Goal: Entertainment & Leisure: Consume media (video, audio)

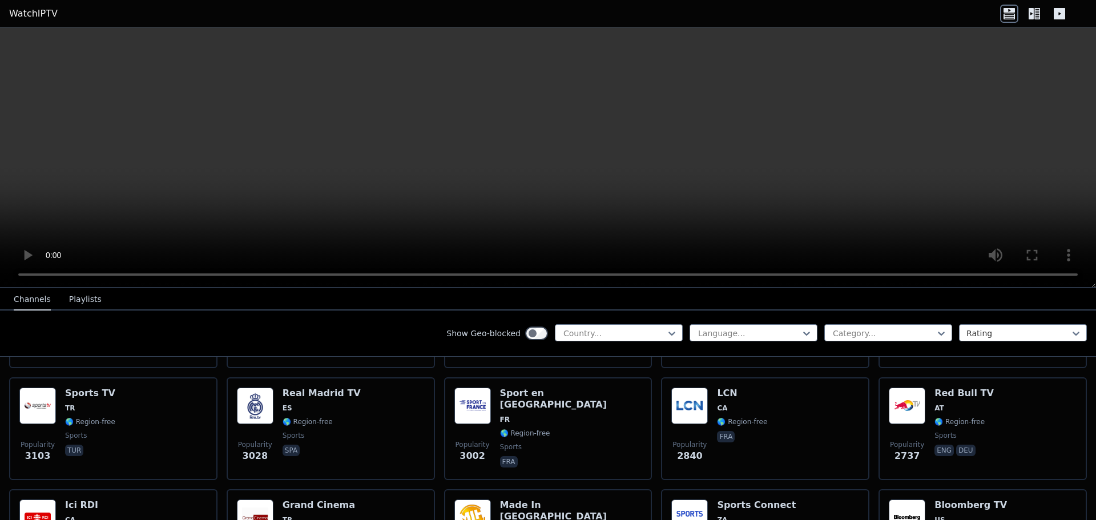
scroll to position [343, 0]
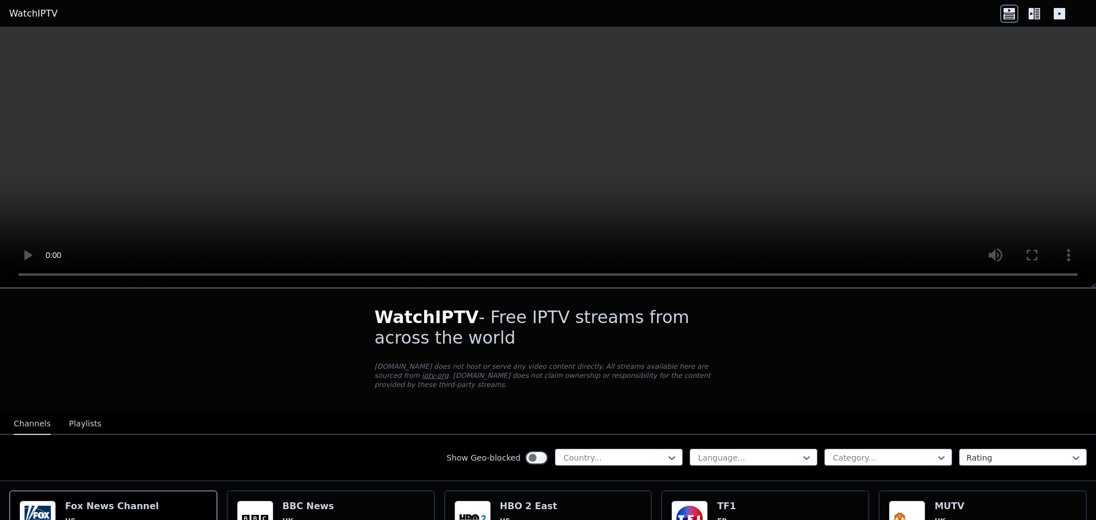
scroll to position [0, 0]
drag, startPoint x: 15, startPoint y: 356, endPoint x: 44, endPoint y: 355, distance: 29.1
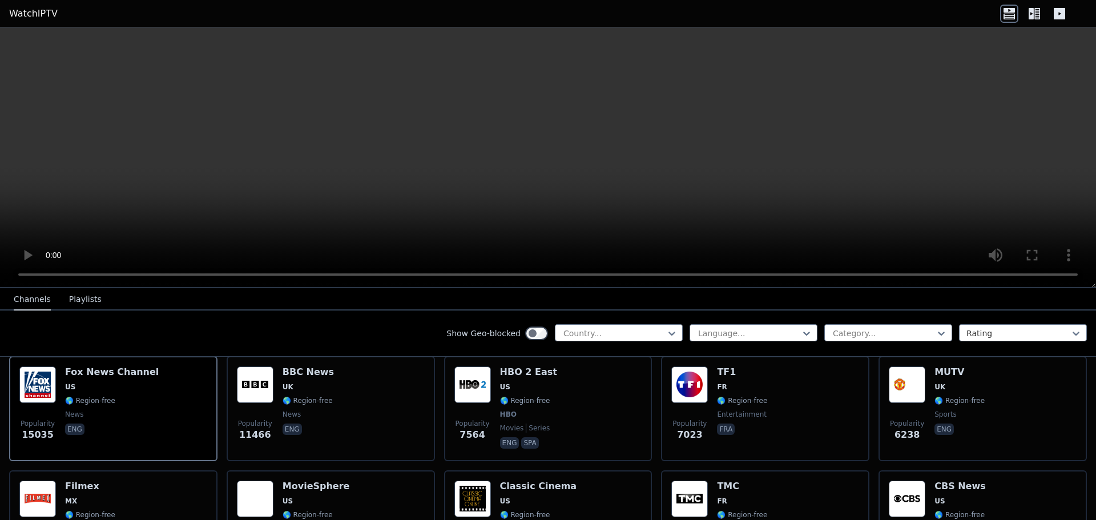
scroll to position [114, 0]
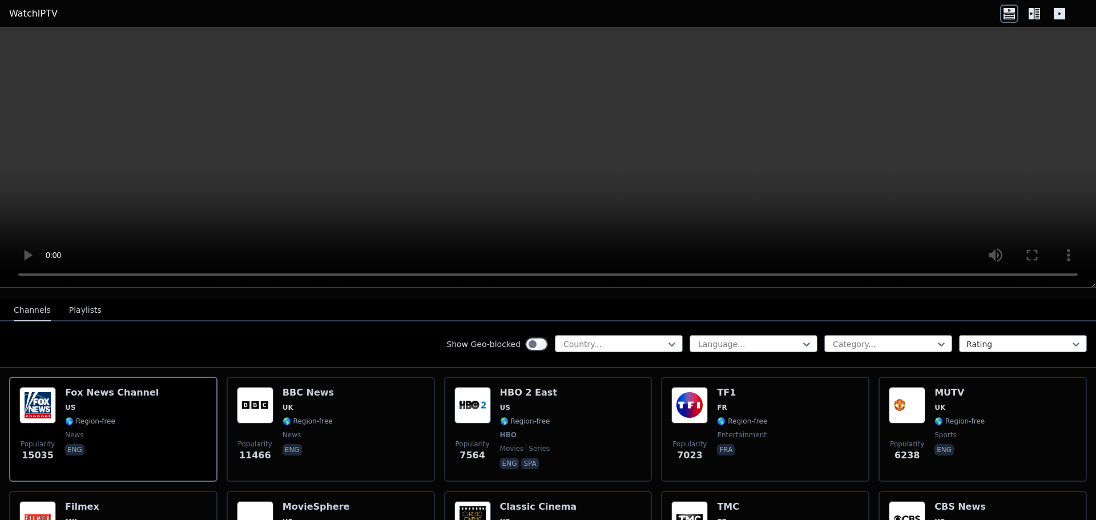
click at [1000, 420] on div "Popularity 6238 MUTV UK 🌎 Region-free sports eng" at bounding box center [983, 429] width 188 height 85
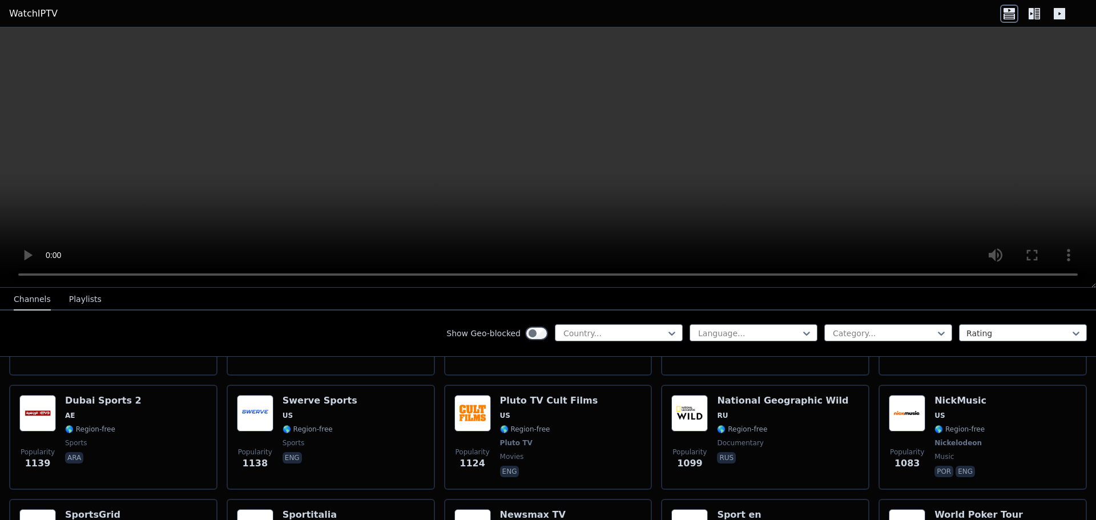
scroll to position [1371, 0]
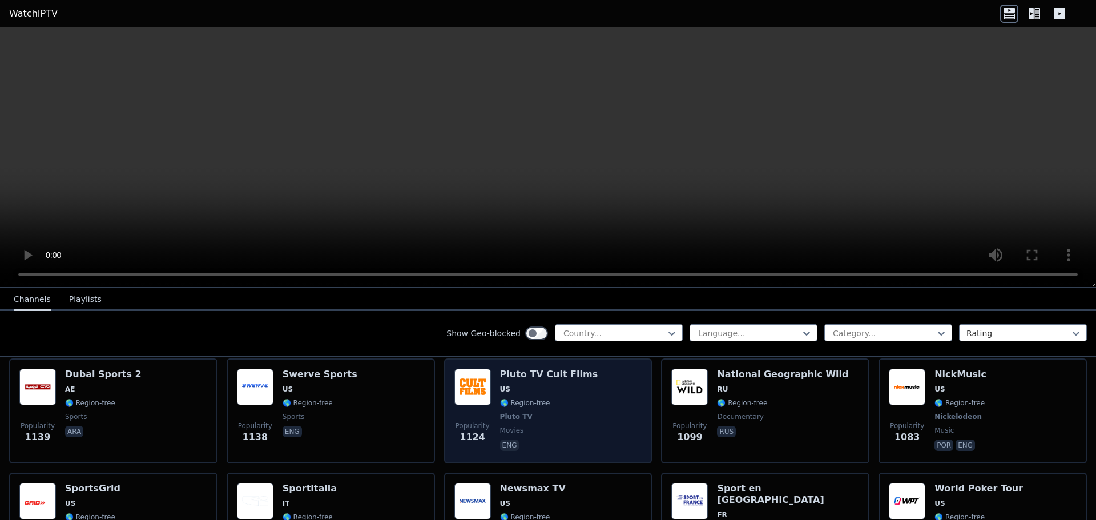
click at [586, 405] on div "Popularity 1124 Pluto TV Cult Films US 🌎 Region-free Pluto TV movies eng" at bounding box center [549, 411] width 188 height 85
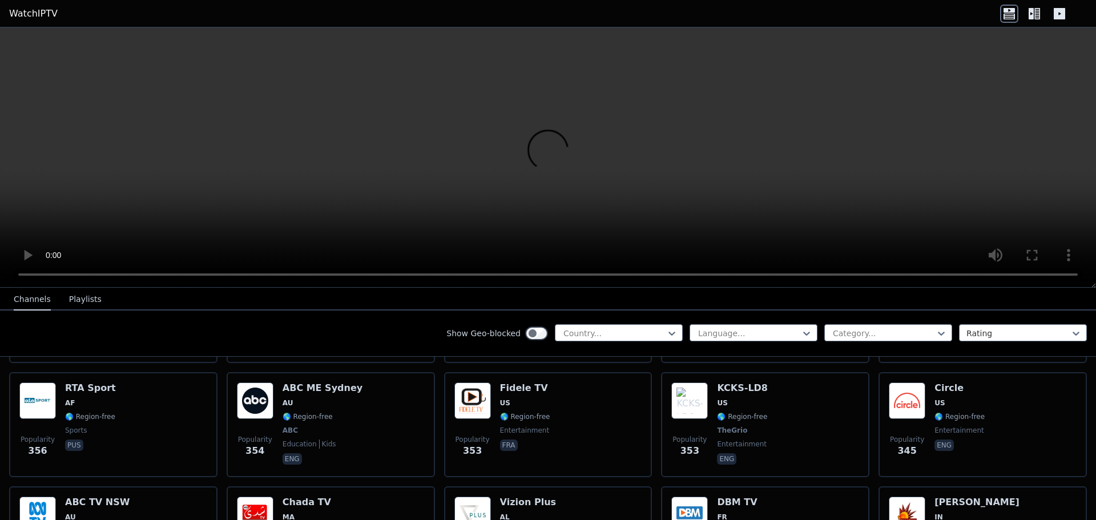
scroll to position [5669, 0]
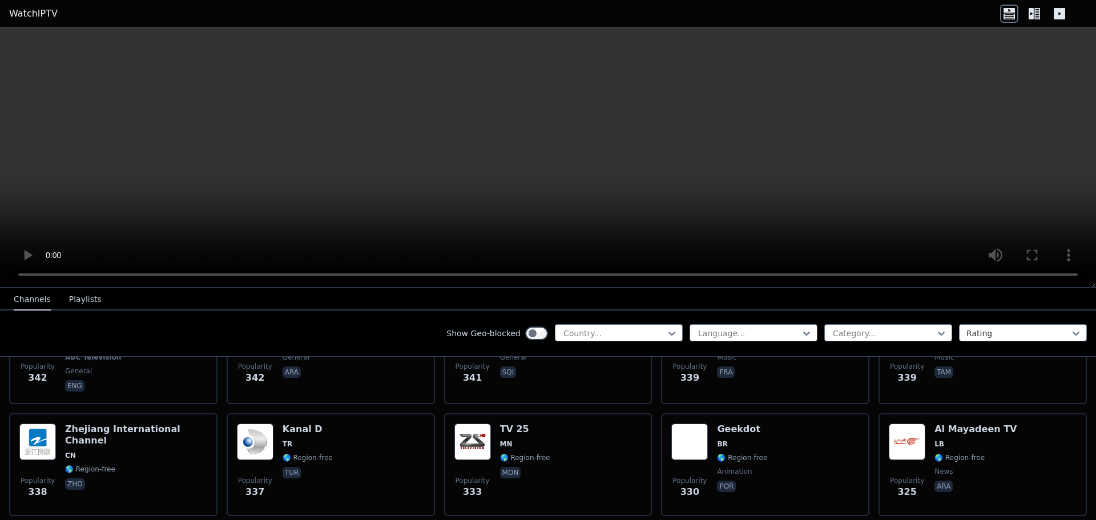
click at [600, 330] on div at bounding box center [614, 333] width 104 height 11
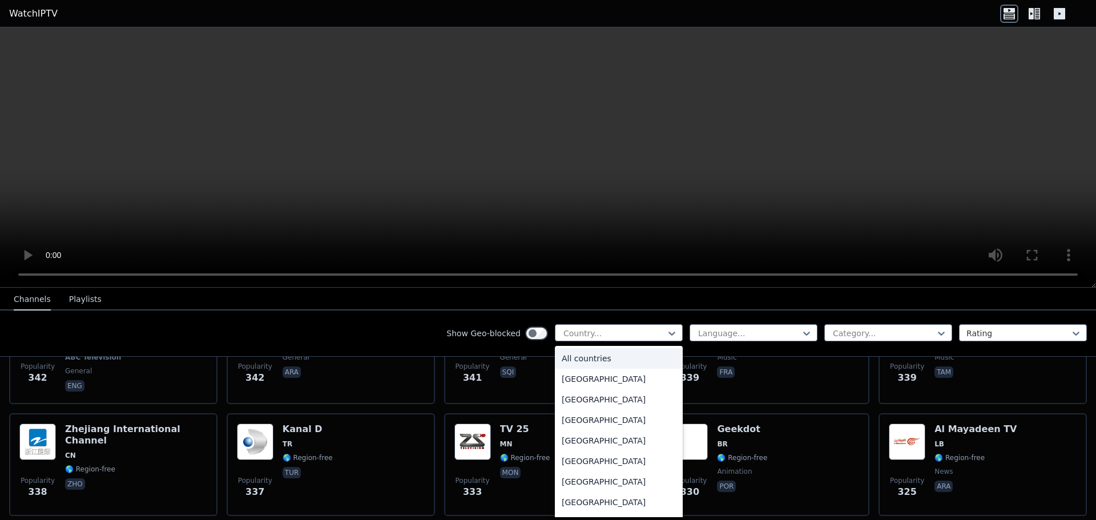
click at [606, 357] on div "All countries" at bounding box center [619, 358] width 128 height 21
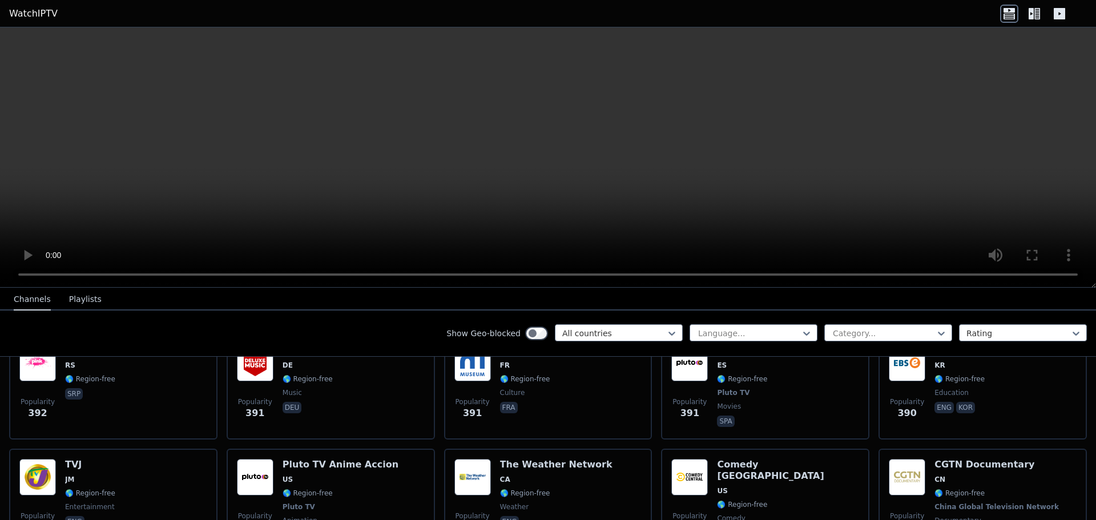
scroll to position [5669, 0]
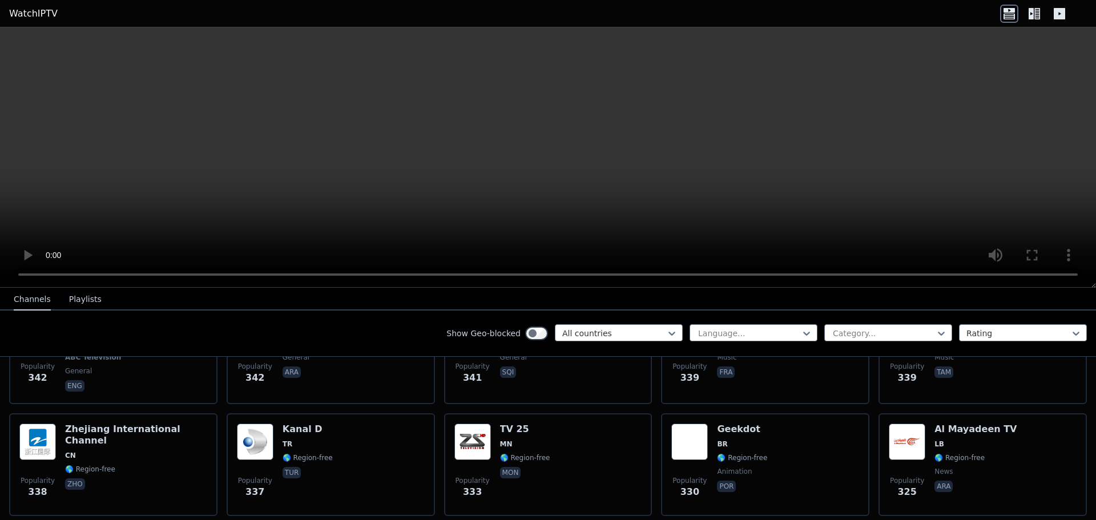
drag, startPoint x: 645, startPoint y: 499, endPoint x: 643, endPoint y: 493, distance: 6.0
click at [724, 341] on div "Language... Category... Rating" at bounding box center [888, 333] width 397 height 18
click at [723, 337] on div at bounding box center [749, 333] width 104 height 11
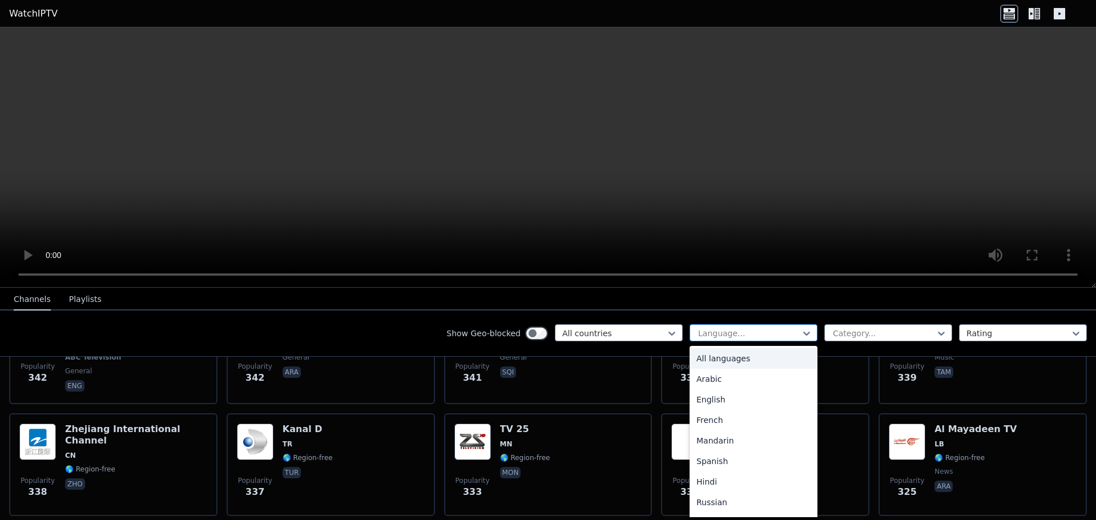
click at [723, 337] on div at bounding box center [749, 333] width 104 height 11
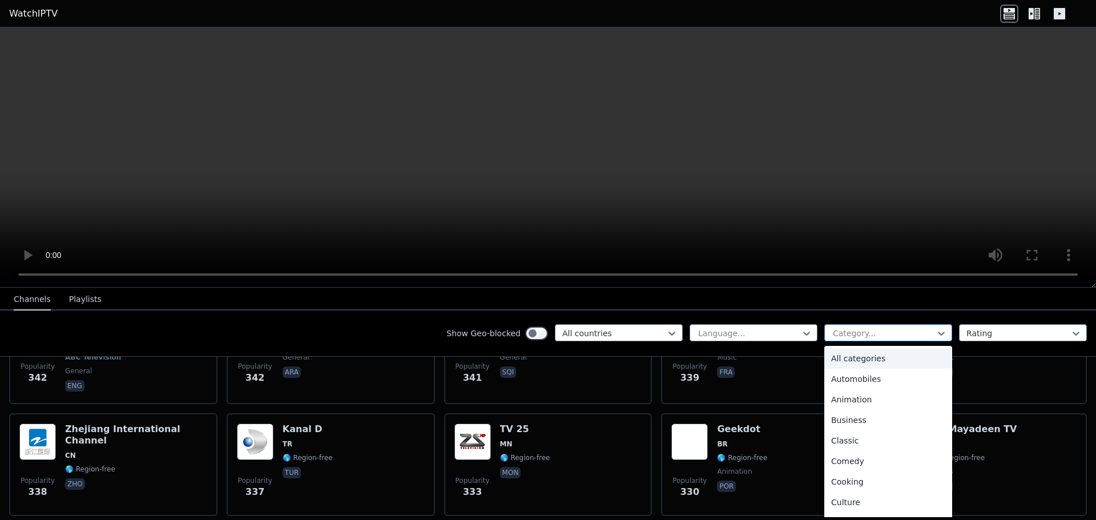
click at [825, 332] on div "Category..." at bounding box center [889, 332] width 128 height 17
click at [845, 395] on div "Movies" at bounding box center [889, 393] width 128 height 21
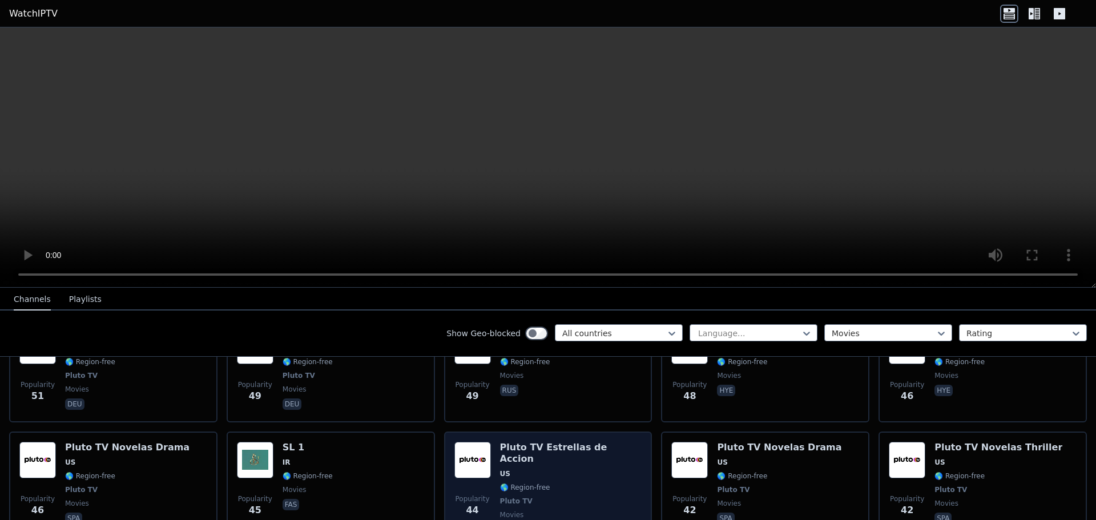
scroll to position [4107, 0]
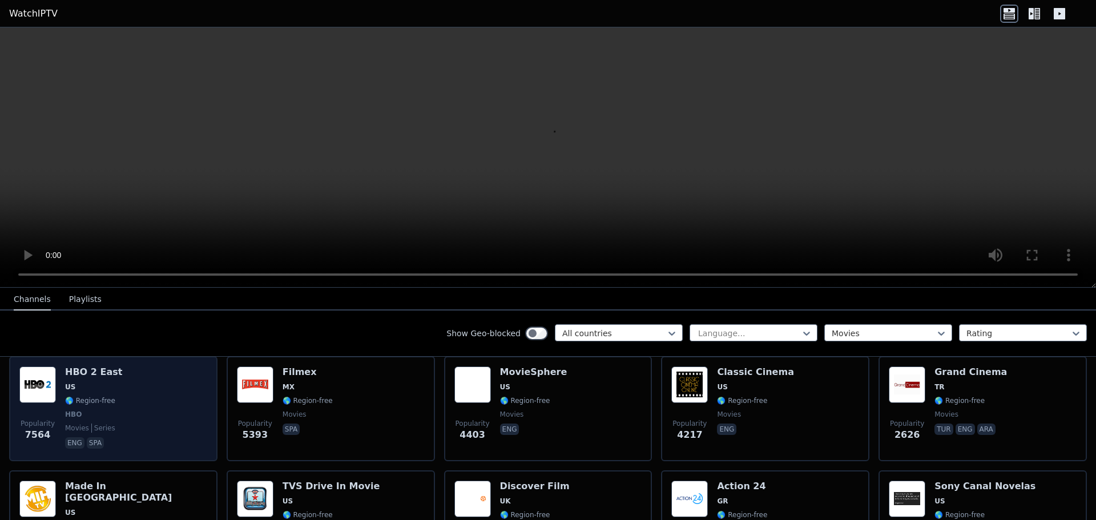
scroll to position [114, 0]
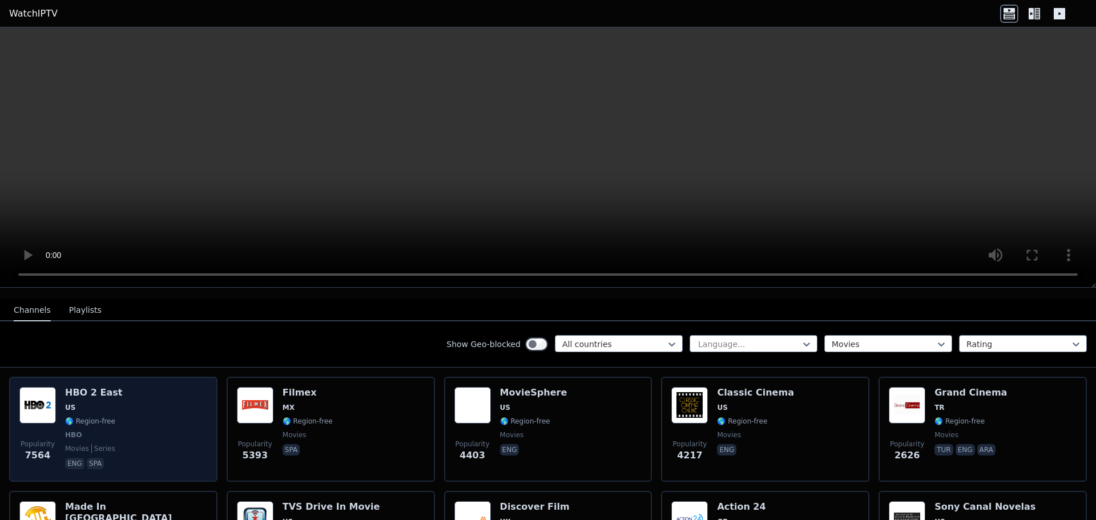
click at [136, 399] on div "Popularity 7564 HBO 2 East US 🌎 Region-free HBO movies series eng spa" at bounding box center [113, 429] width 188 height 85
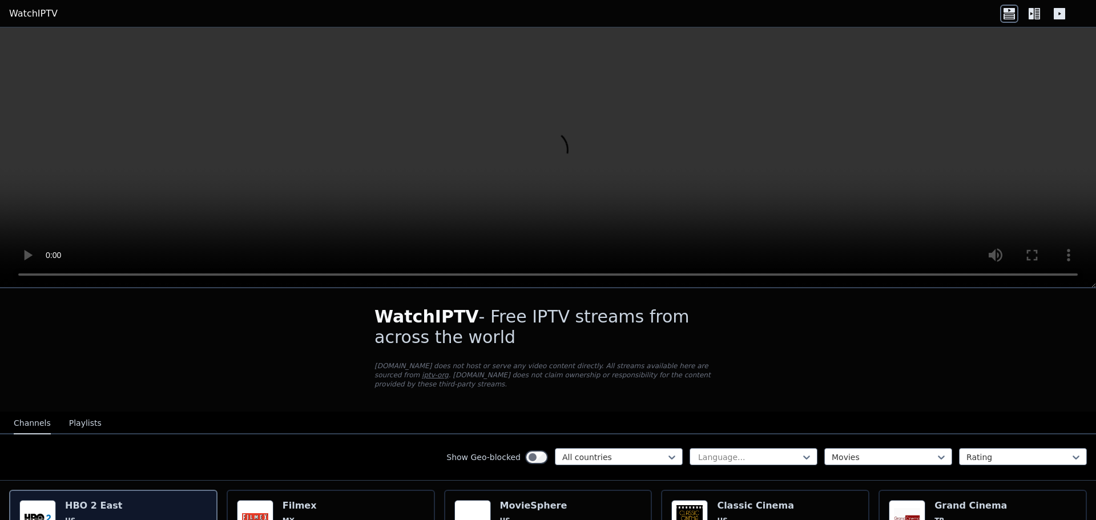
scroll to position [0, 0]
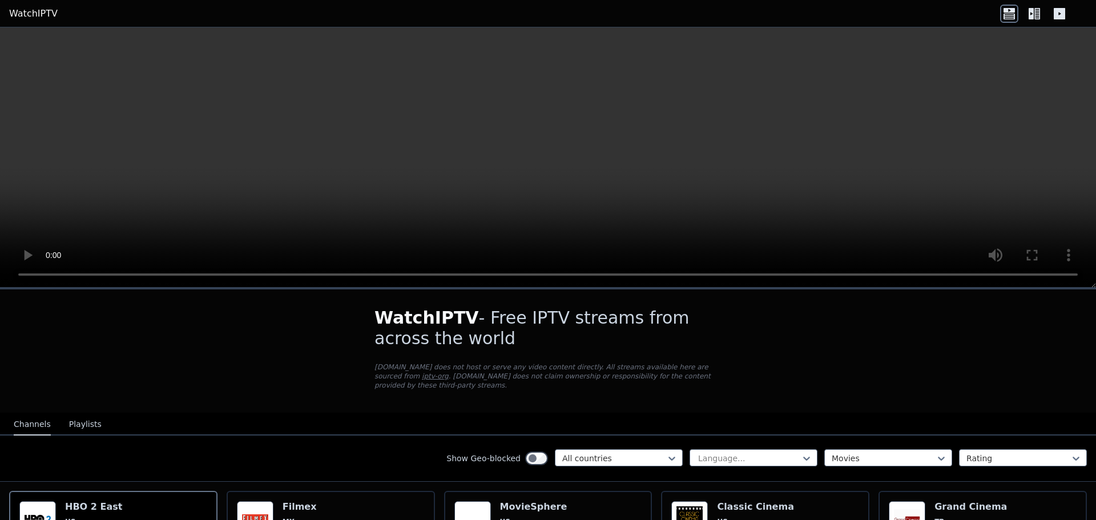
click at [410, 182] on video at bounding box center [548, 157] width 1096 height 260
click at [1032, 12] on icon at bounding box center [1031, 13] width 5 height 11
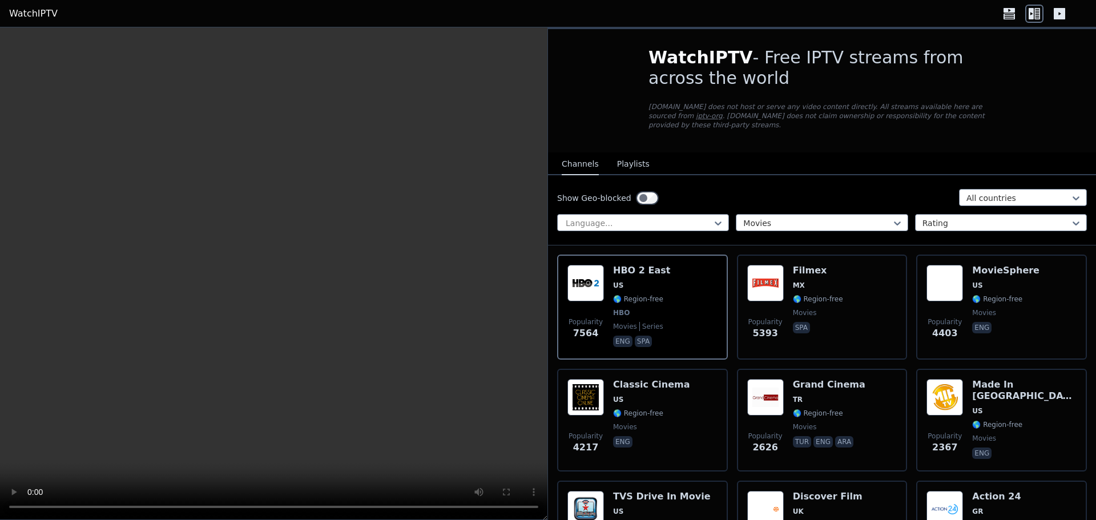
click at [1056, 11] on icon at bounding box center [1059, 13] width 11 height 11
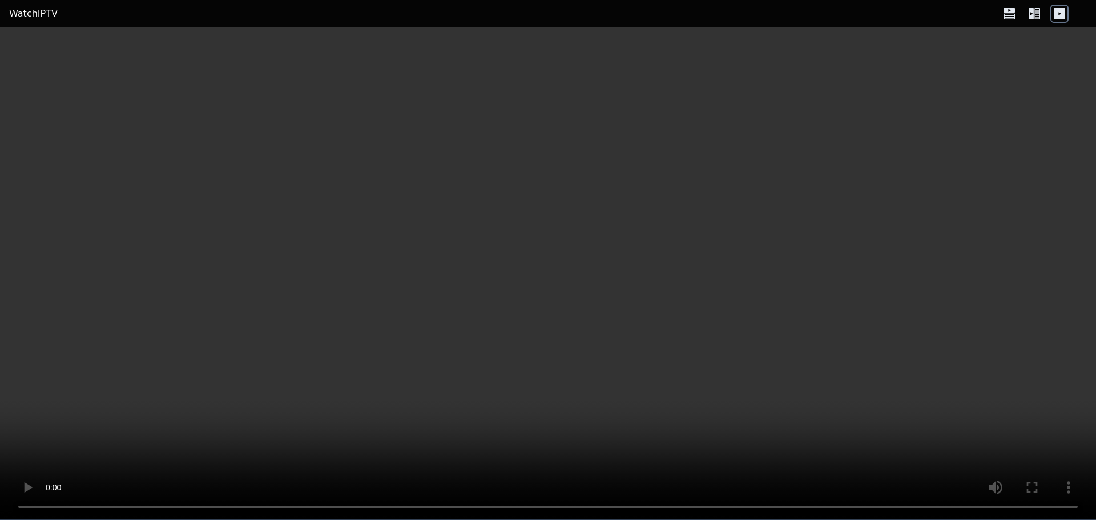
click at [1028, 17] on icon at bounding box center [1035, 14] width 18 height 18
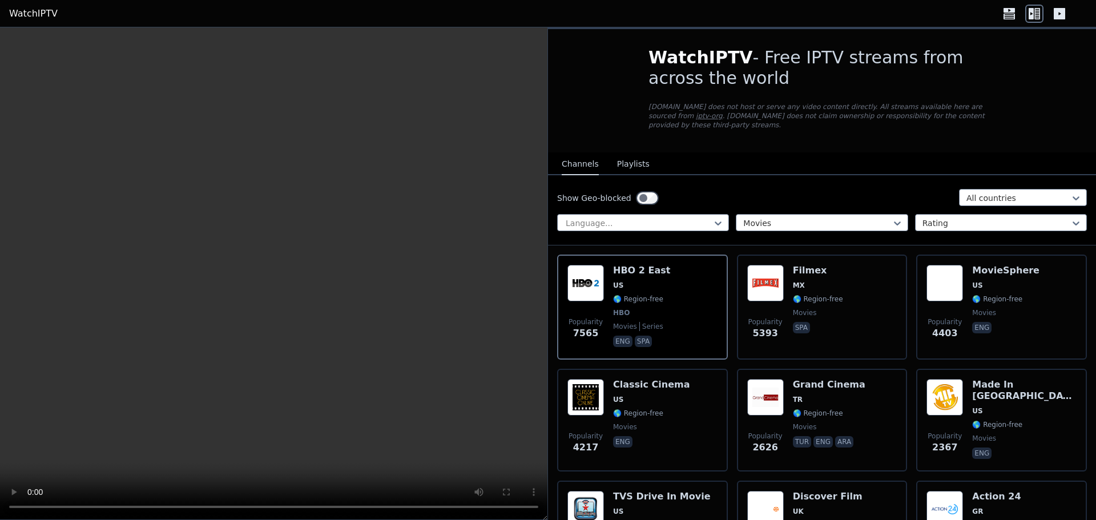
click at [1002, 10] on icon at bounding box center [1009, 14] width 18 height 18
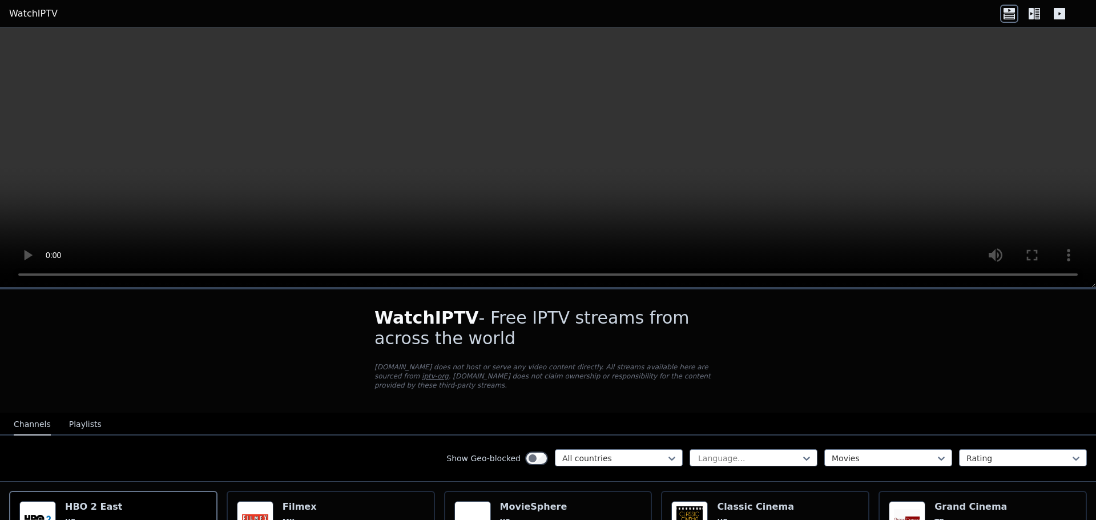
click at [1035, 11] on icon at bounding box center [1035, 14] width 18 height 18
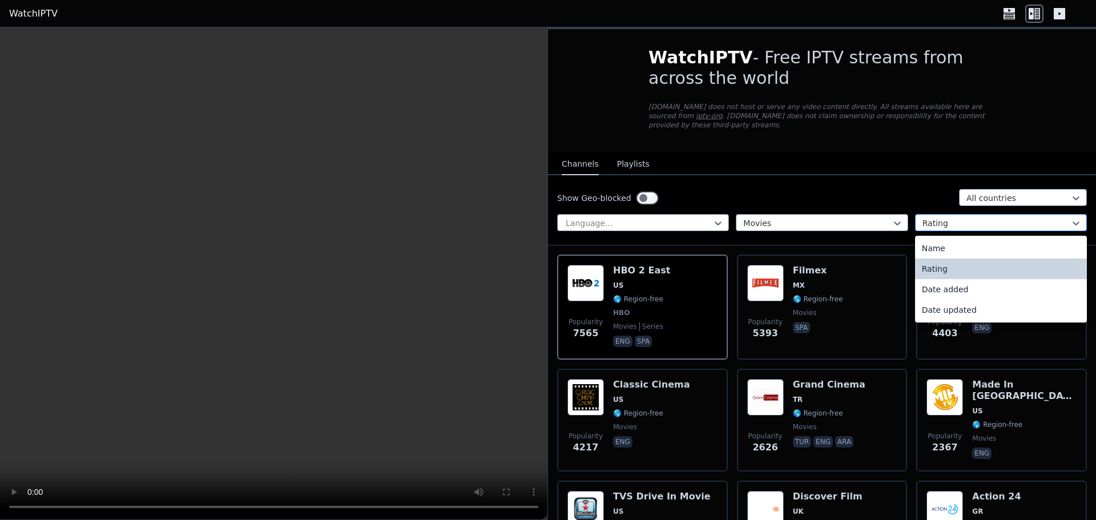
click at [942, 218] on div at bounding box center [997, 223] width 148 height 11
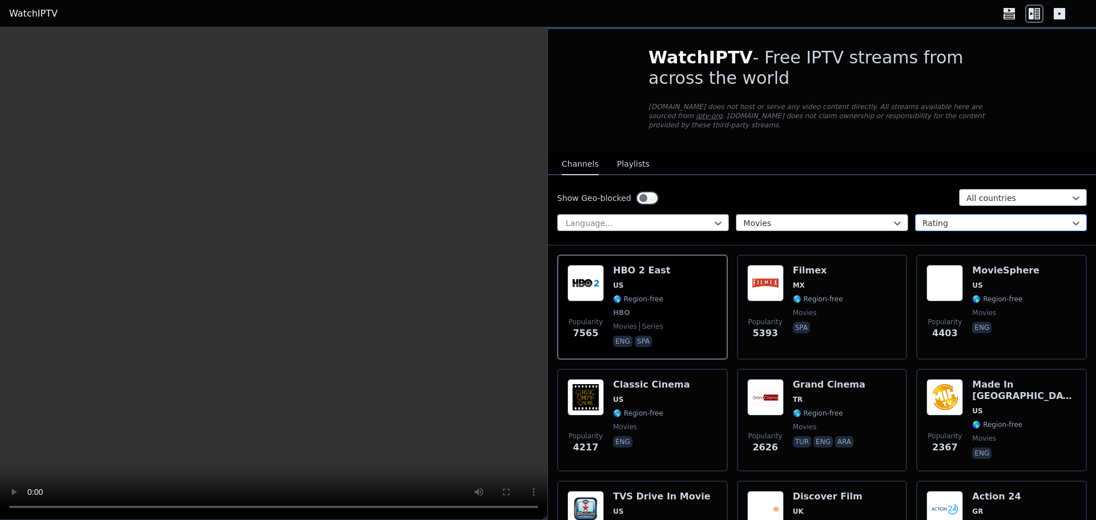
click at [942, 218] on div at bounding box center [997, 223] width 148 height 11
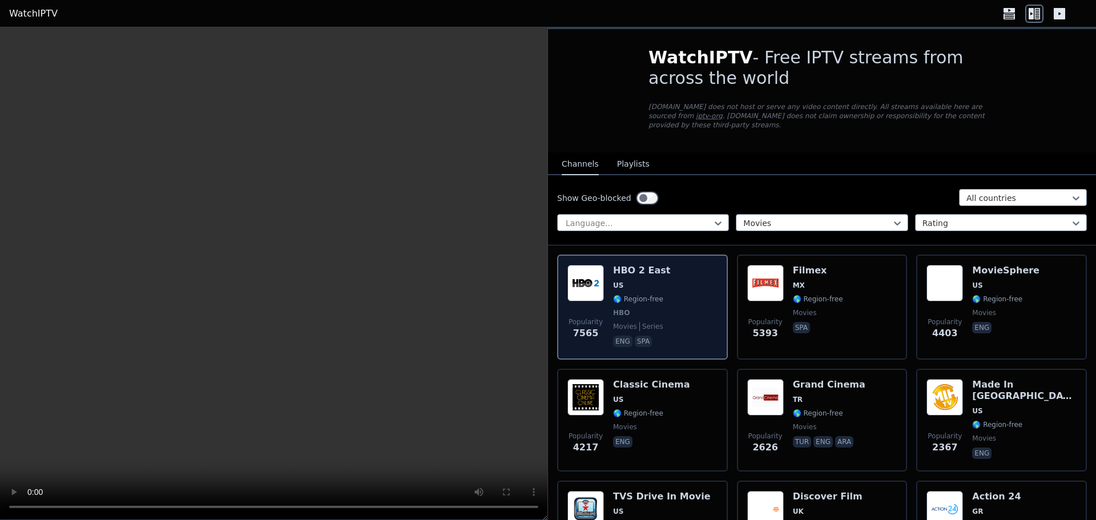
click at [692, 302] on div "Popularity 7565 HBO 2 East US 🌎 Region-free HBO movies series eng spa" at bounding box center [643, 307] width 150 height 85
click at [627, 336] on p "eng" at bounding box center [622, 341] width 19 height 11
drag, startPoint x: 627, startPoint y: 329, endPoint x: 632, endPoint y: 314, distance: 15.7
click at [630, 320] on div "HBO 2 East US 🌎 Region-free HBO movies series eng spa" at bounding box center [641, 307] width 57 height 85
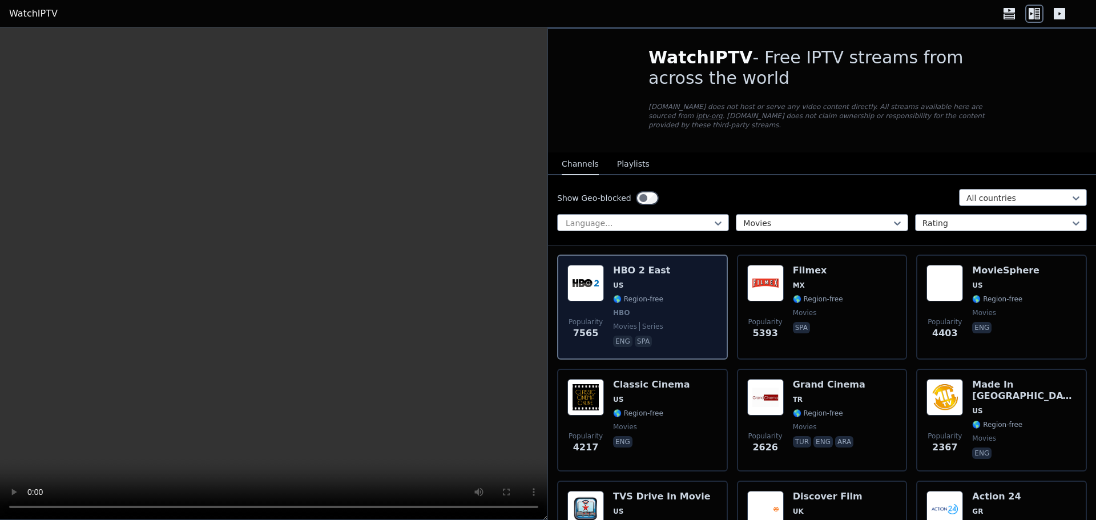
click at [693, 282] on div "Popularity 7565 HBO 2 East US 🌎 Region-free HBO movies series eng spa" at bounding box center [643, 307] width 150 height 85
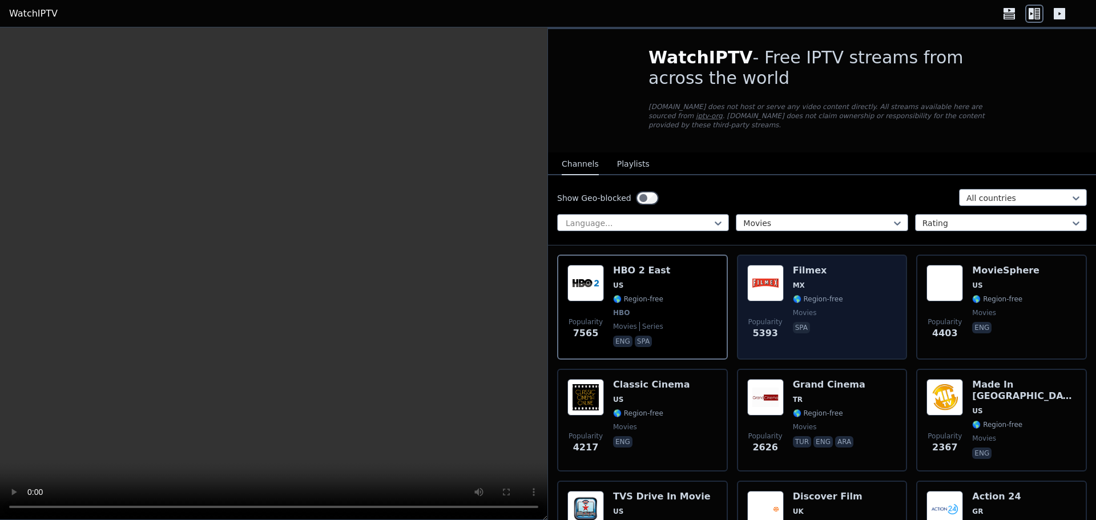
click at [802, 295] on span "🌎 Region-free" at bounding box center [818, 299] width 50 height 9
